Goal: Task Accomplishment & Management: Complete application form

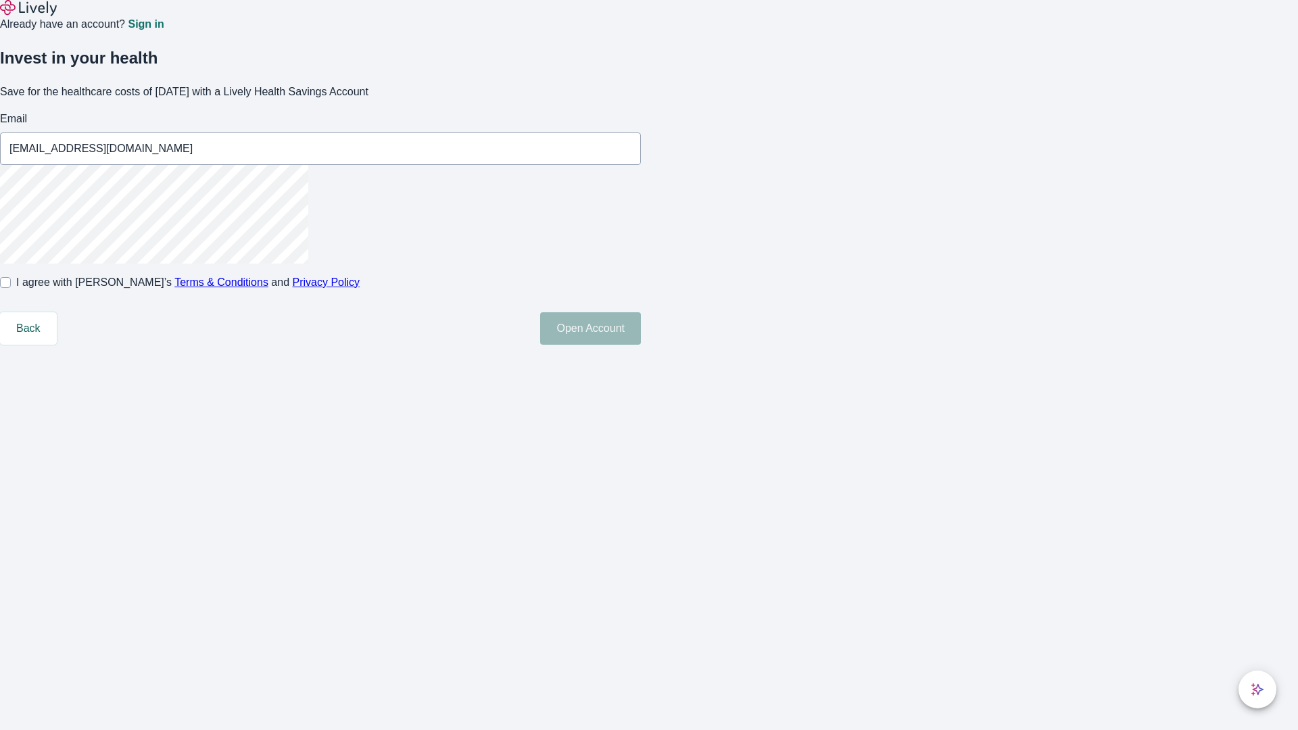
click at [11, 288] on input "I agree with Lively’s Terms & Conditions and Privacy Policy" at bounding box center [5, 282] width 11 height 11
checkbox input "true"
click at [641, 345] on button "Open Account" at bounding box center [590, 328] width 101 height 32
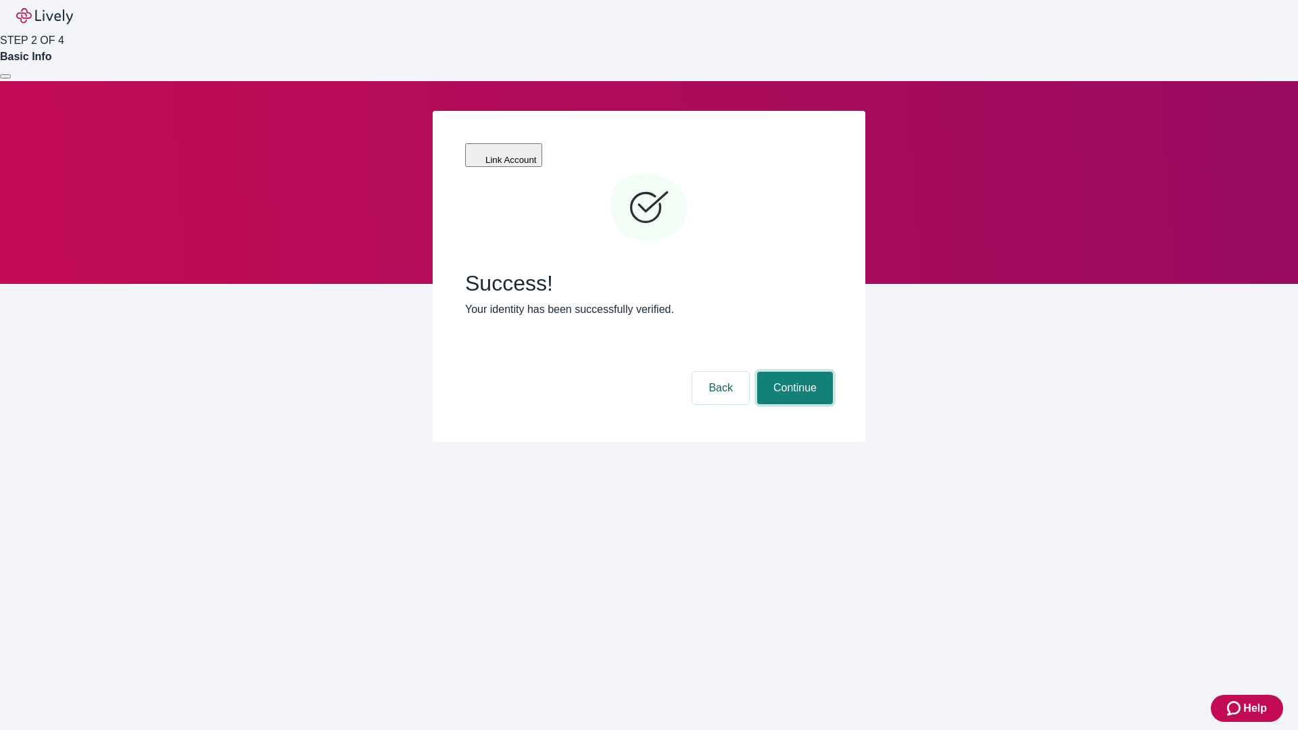
click at [793, 372] on button "Continue" at bounding box center [795, 388] width 76 height 32
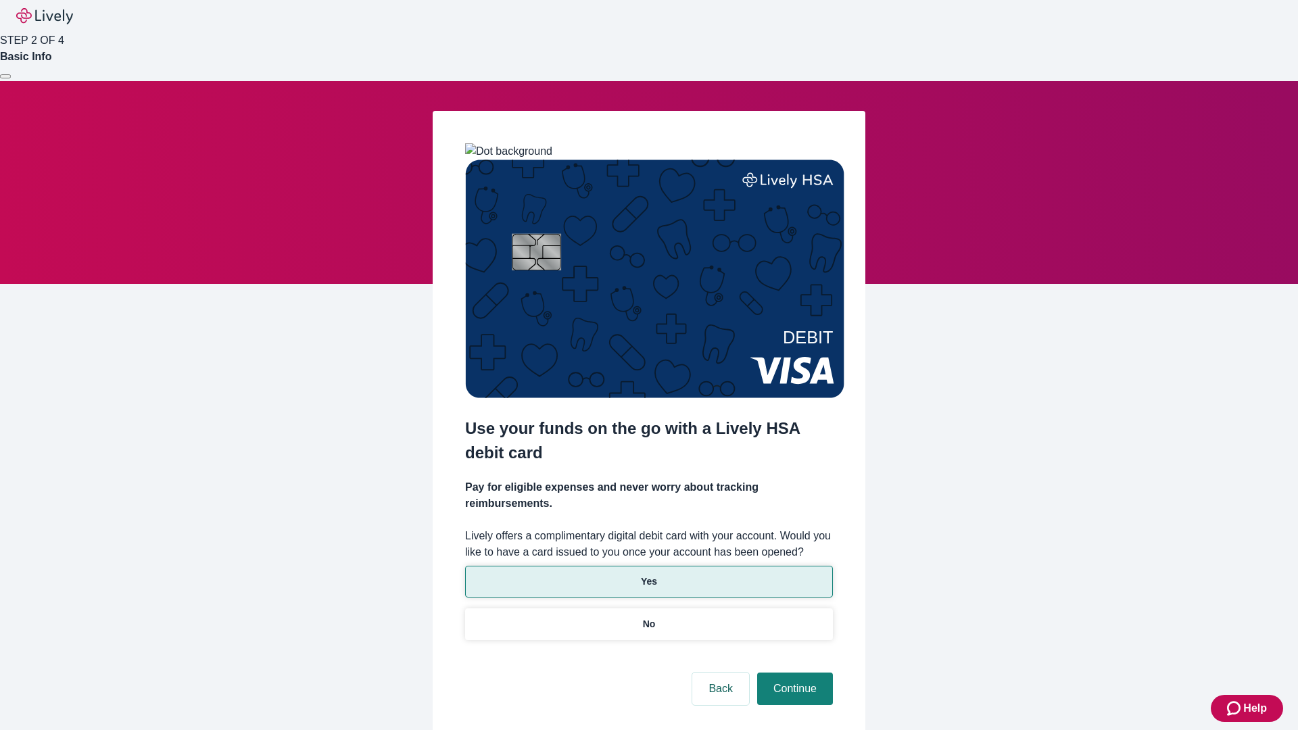
click at [648, 575] on p "Yes" at bounding box center [649, 582] width 16 height 14
click at [793, 673] on button "Continue" at bounding box center [795, 689] width 76 height 32
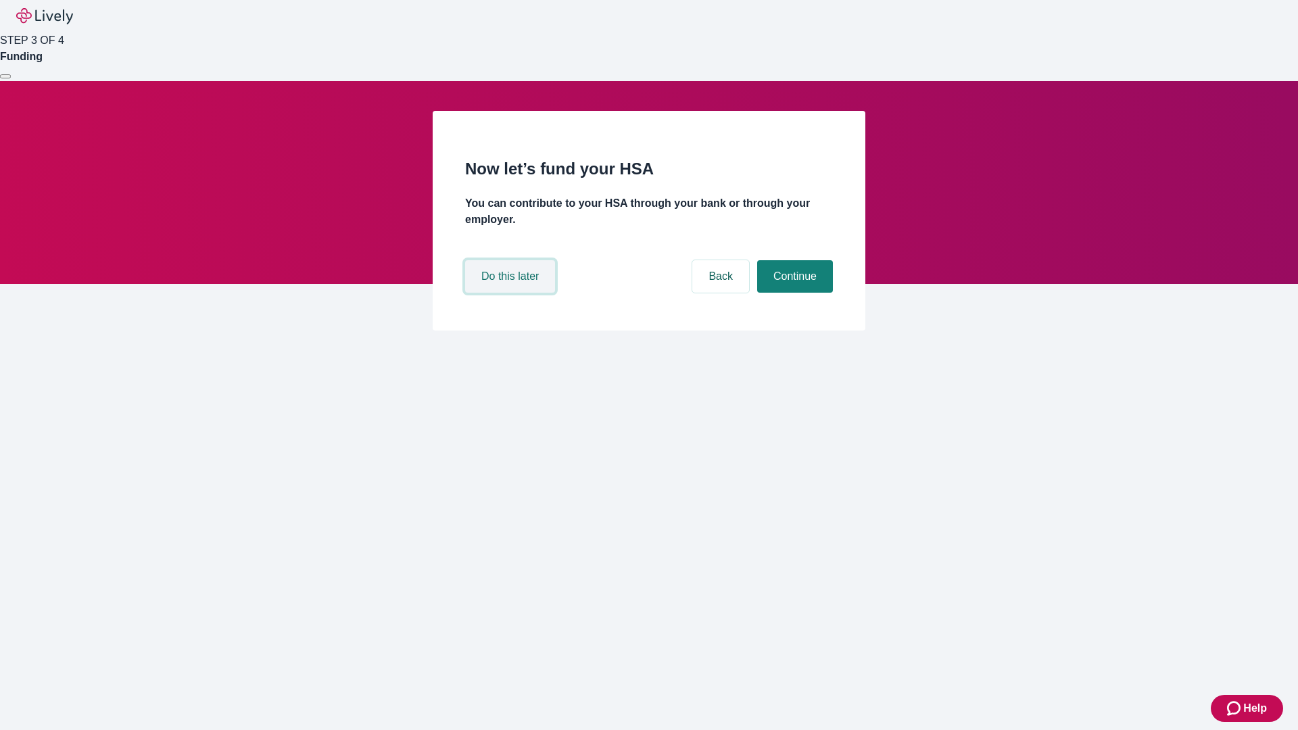
click at [512, 293] on button "Do this later" at bounding box center [510, 276] width 90 height 32
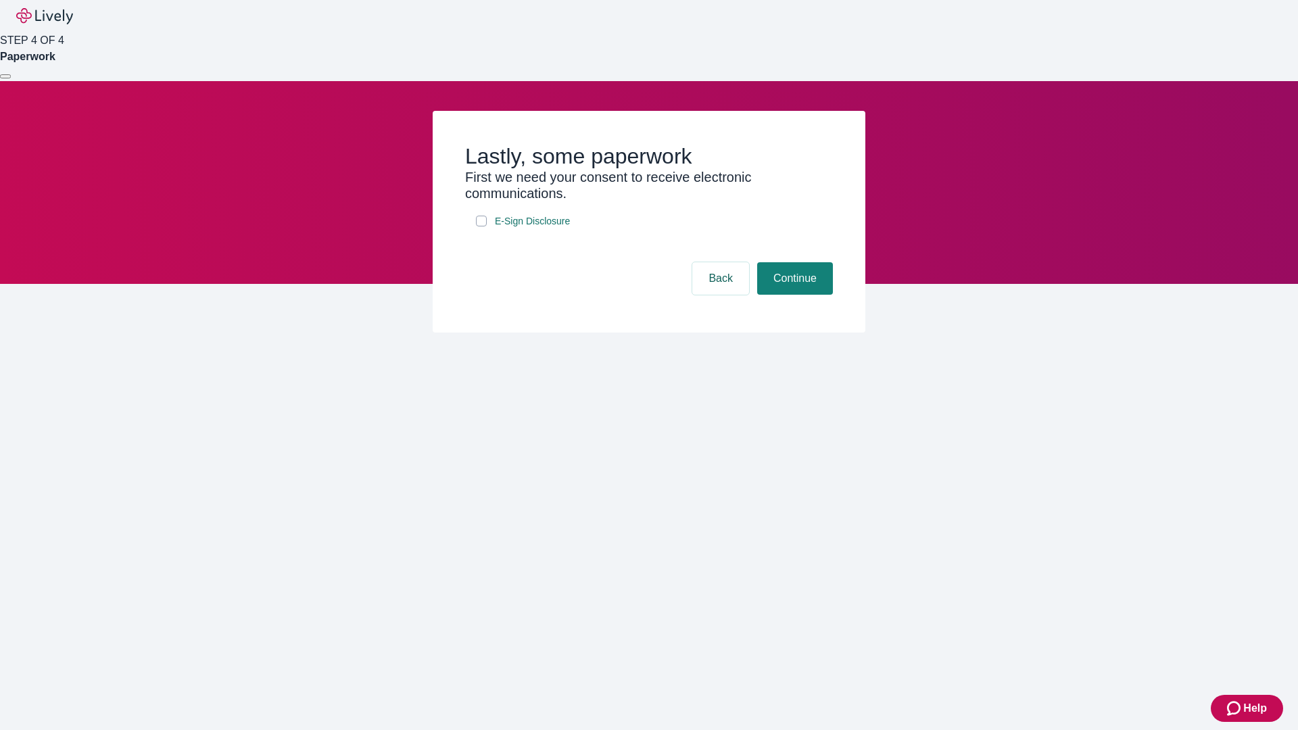
click at [481, 226] on input "E-Sign Disclosure" at bounding box center [481, 221] width 11 height 11
checkbox input "true"
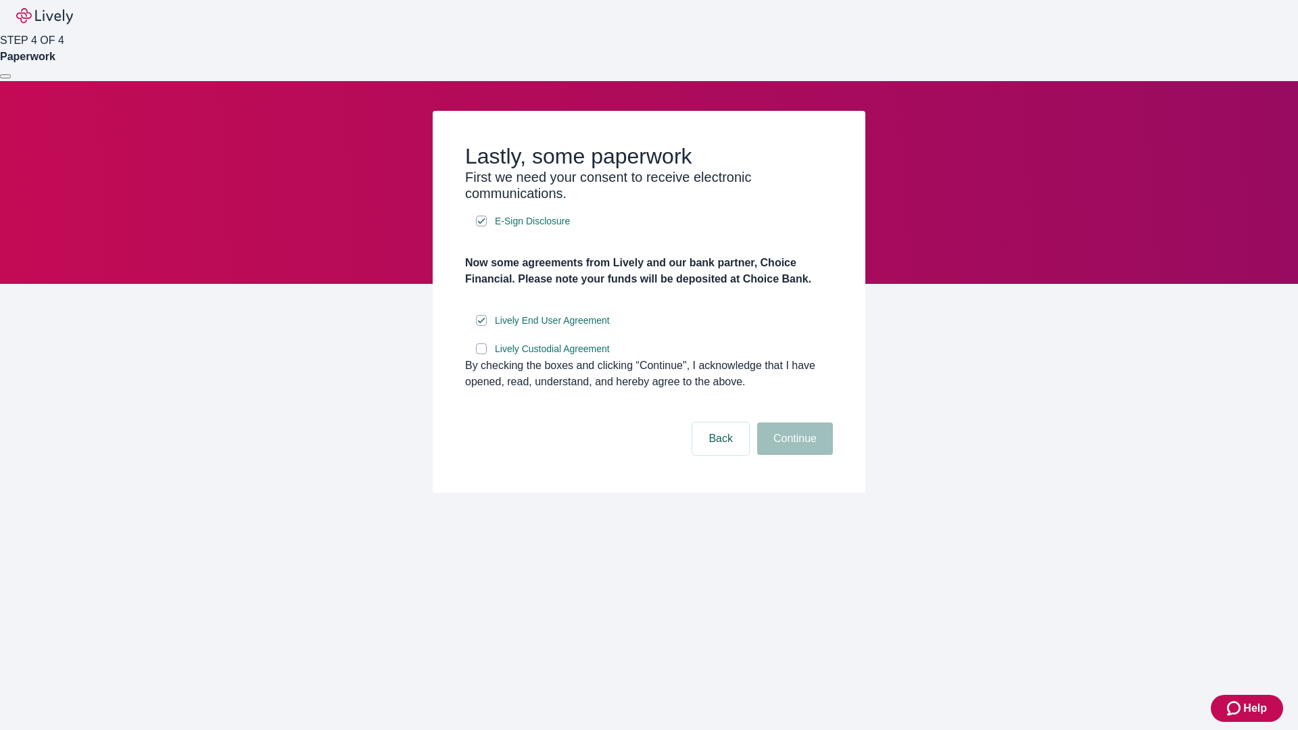
click at [481, 354] on input "Lively Custodial Agreement" at bounding box center [481, 348] width 11 height 11
checkbox input "true"
click at [793, 455] on button "Continue" at bounding box center [795, 438] width 76 height 32
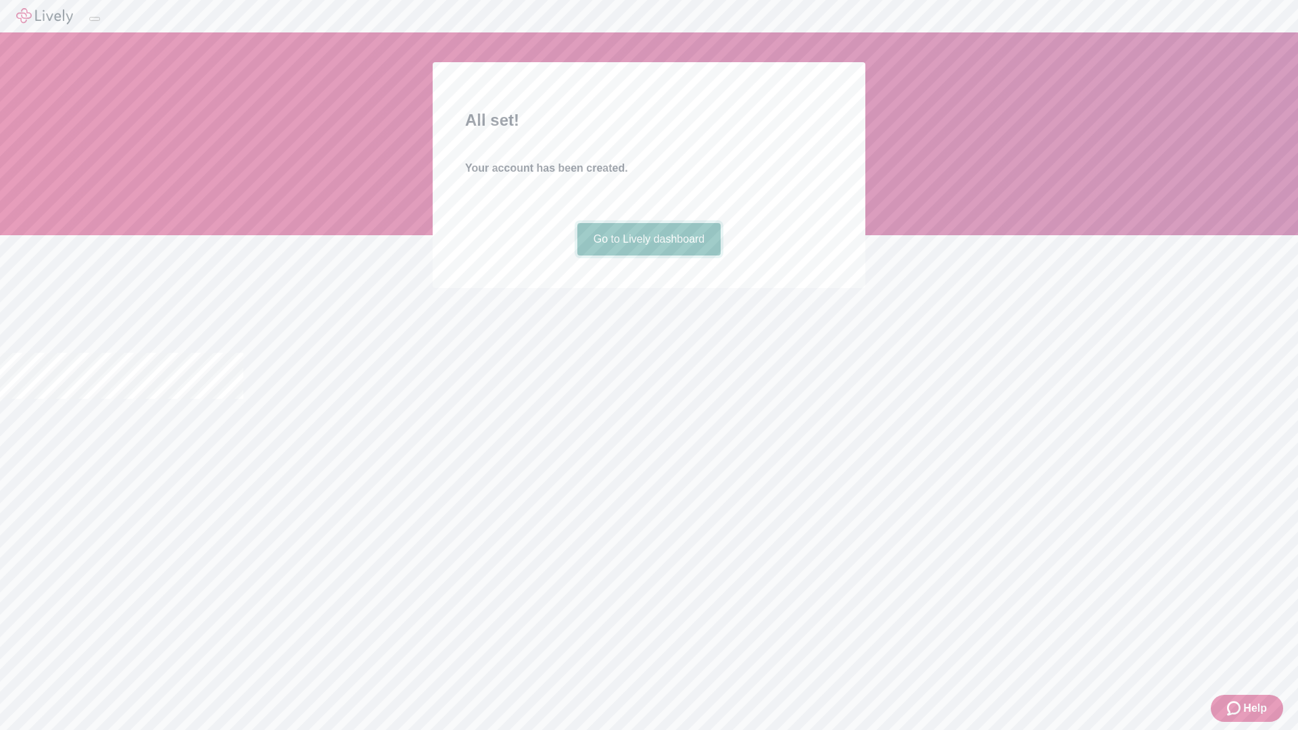
click at [648, 256] on link "Go to Lively dashboard" at bounding box center [649, 239] width 144 height 32
